Goal: Information Seeking & Learning: Learn about a topic

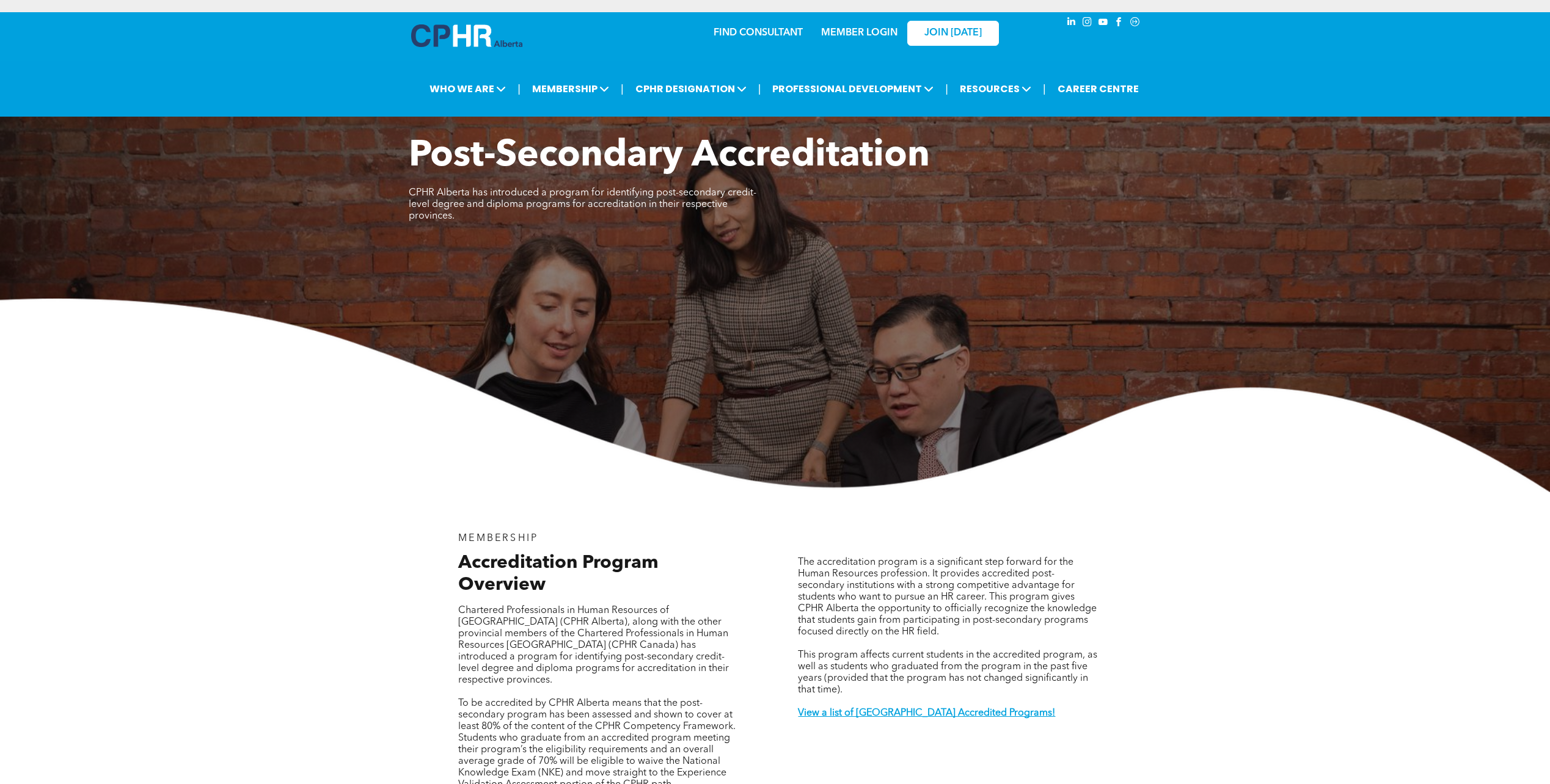
scroll to position [1710, 0]
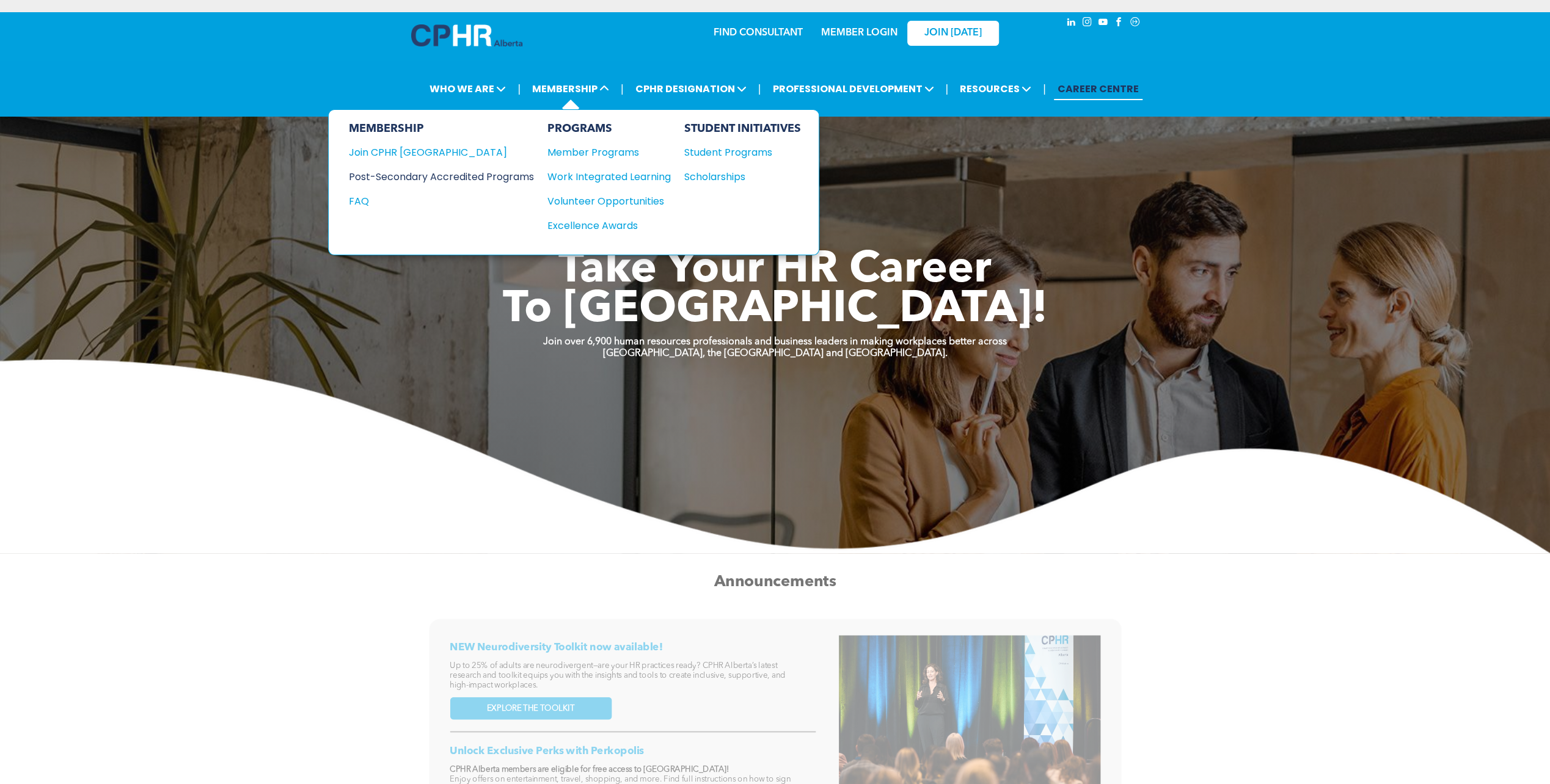
click at [483, 173] on div "Post-Secondary Accredited Programs" at bounding box center [431, 177] width 167 height 15
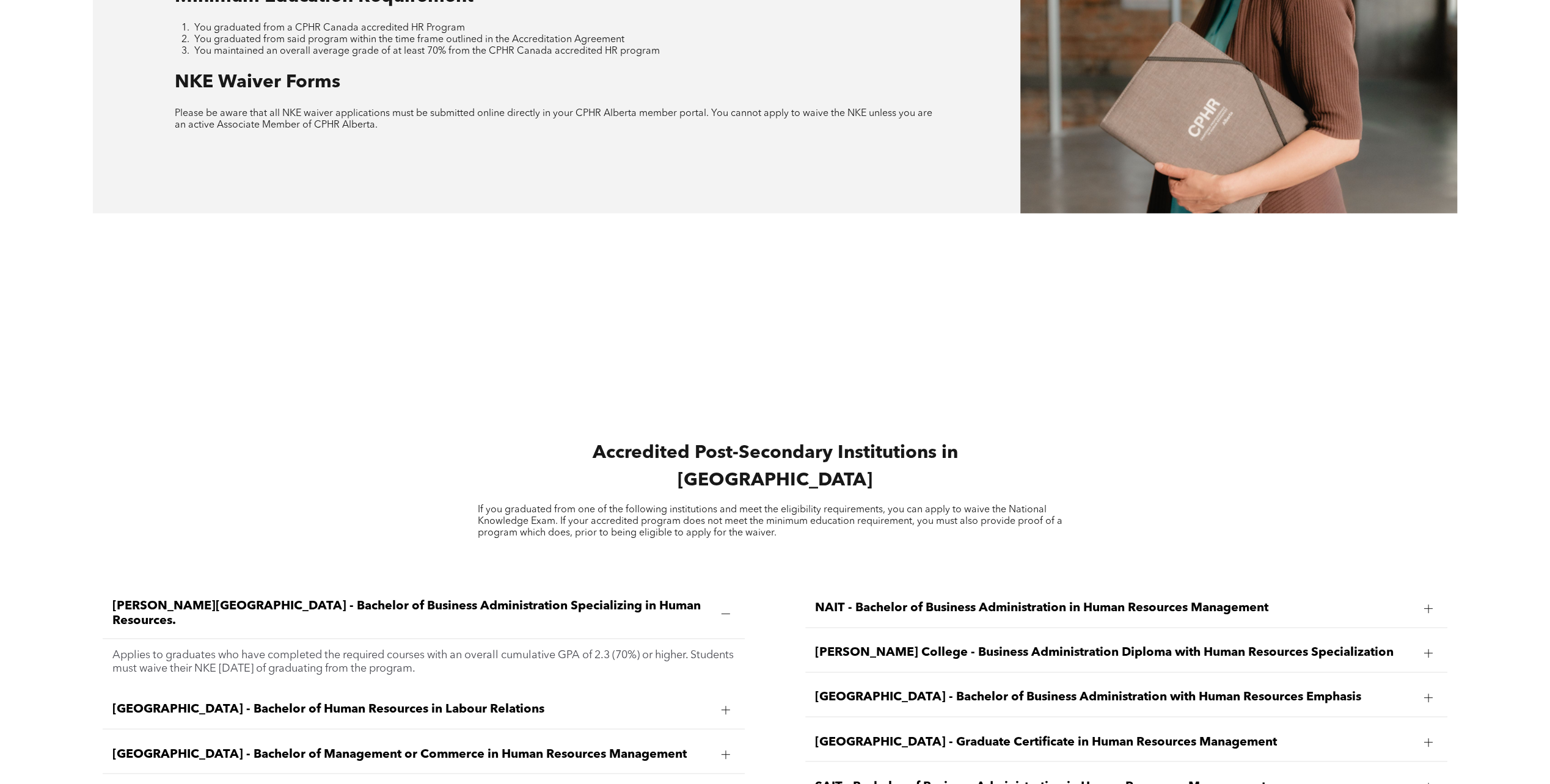
scroll to position [1832, 0]
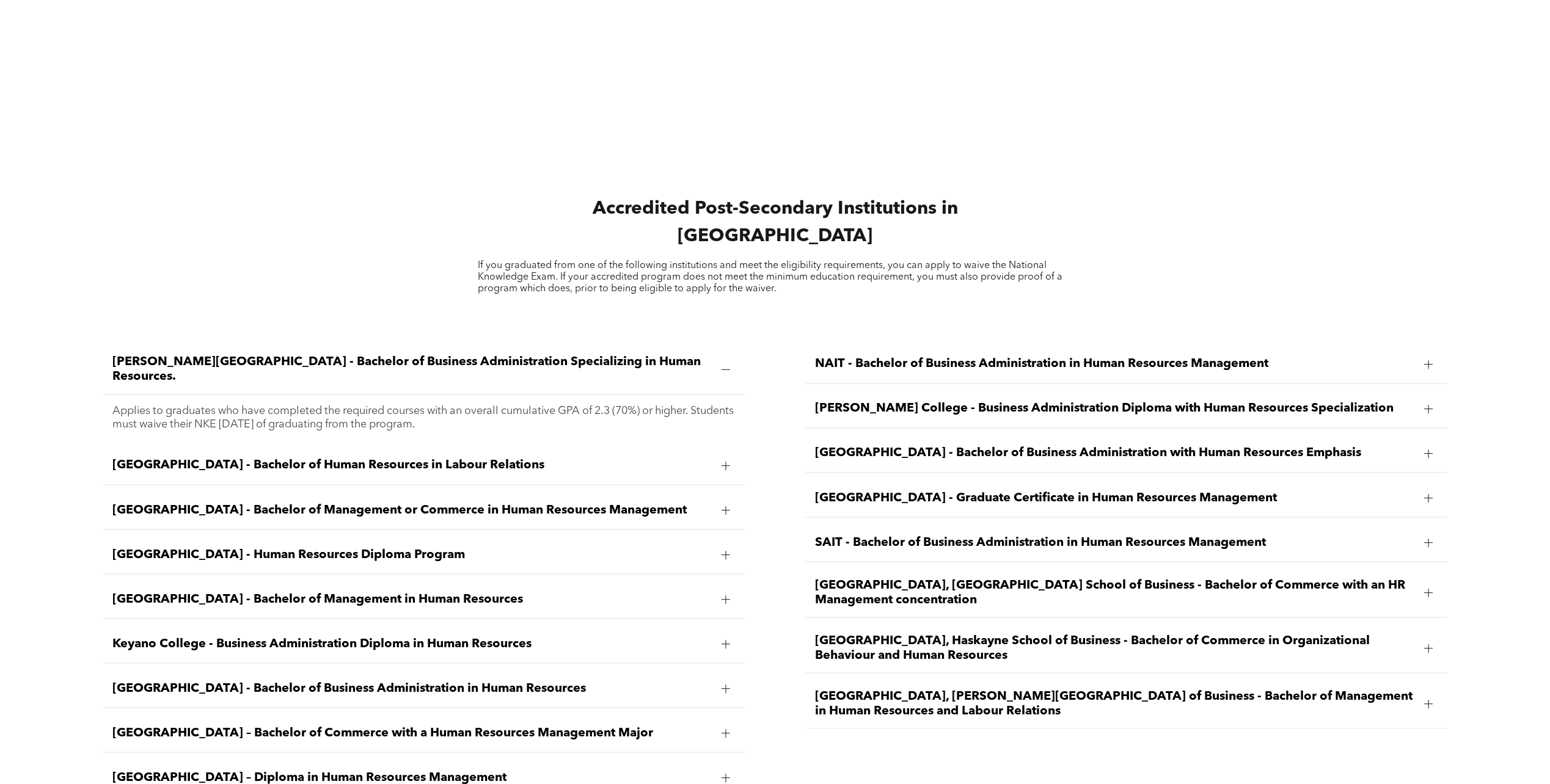
click at [891, 679] on div "University of Lethbridge, Dhillon School of Business - Bachelor of Management i…" at bounding box center [1126, 704] width 642 height 49
